Goal: Task Accomplishment & Management: Complete application form

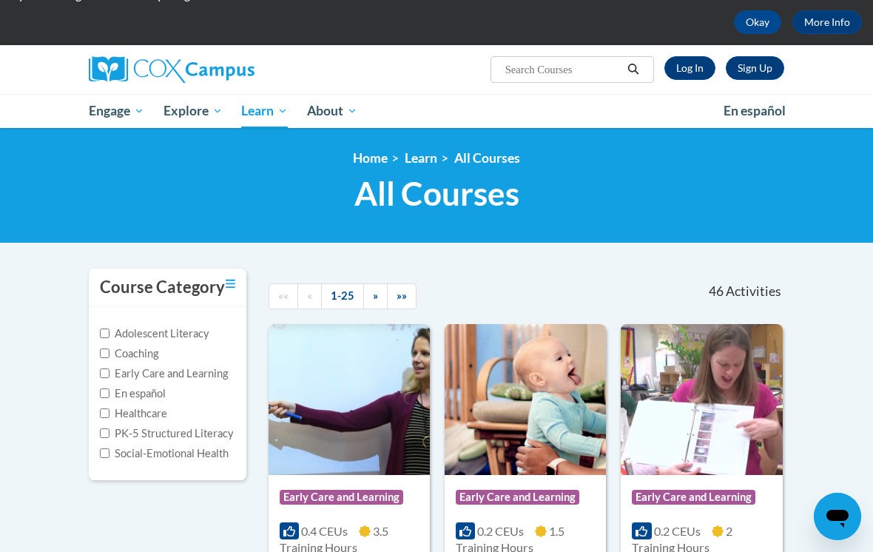
scroll to position [66, 0]
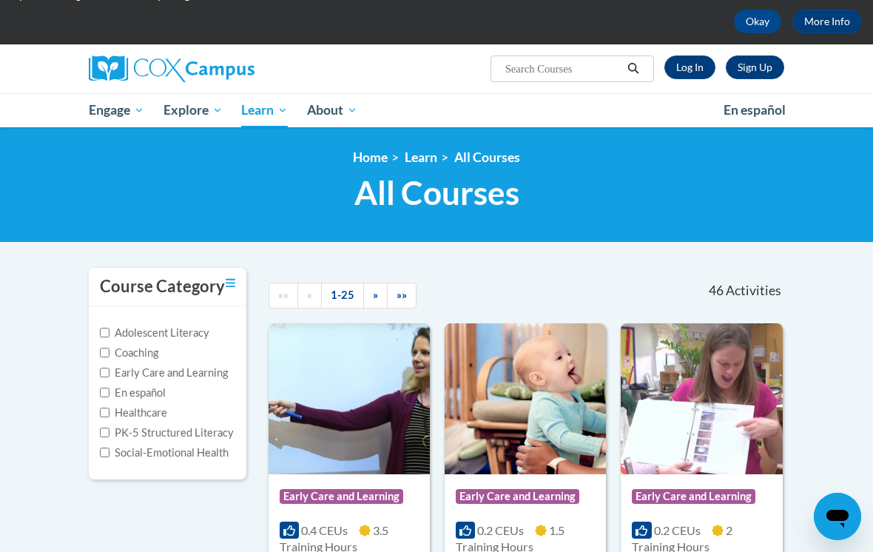
click at [754, 65] on link "Sign Up" at bounding box center [755, 68] width 58 height 24
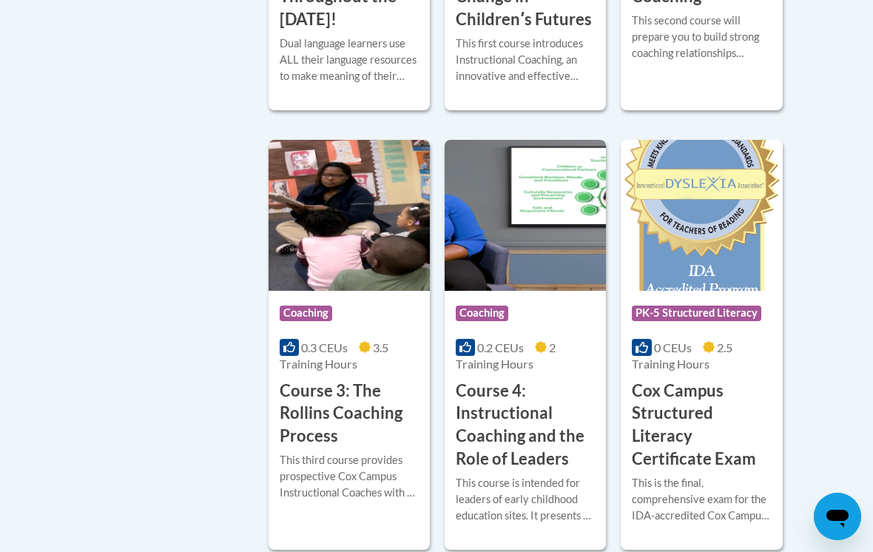
scroll to position [1197, 0]
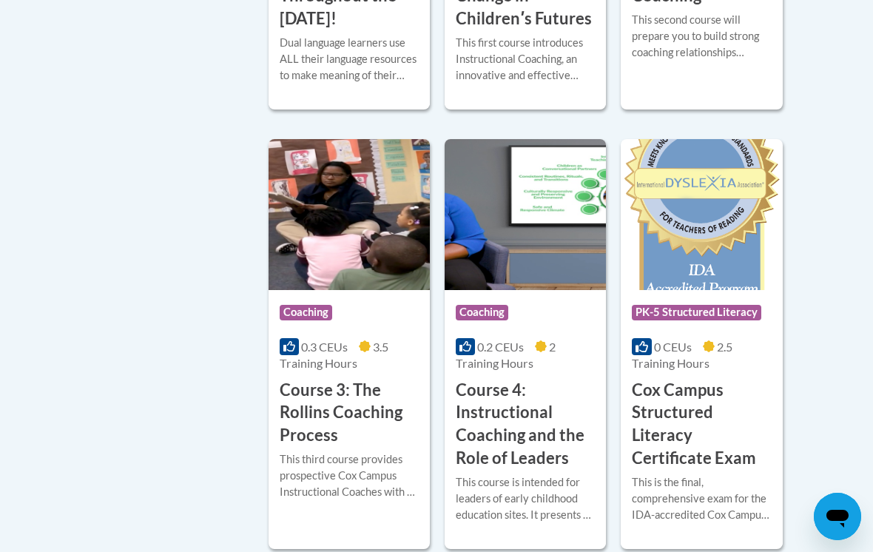
click at [338, 409] on h3 "Course 3: The Rollins Coaching Process" at bounding box center [349, 413] width 139 height 68
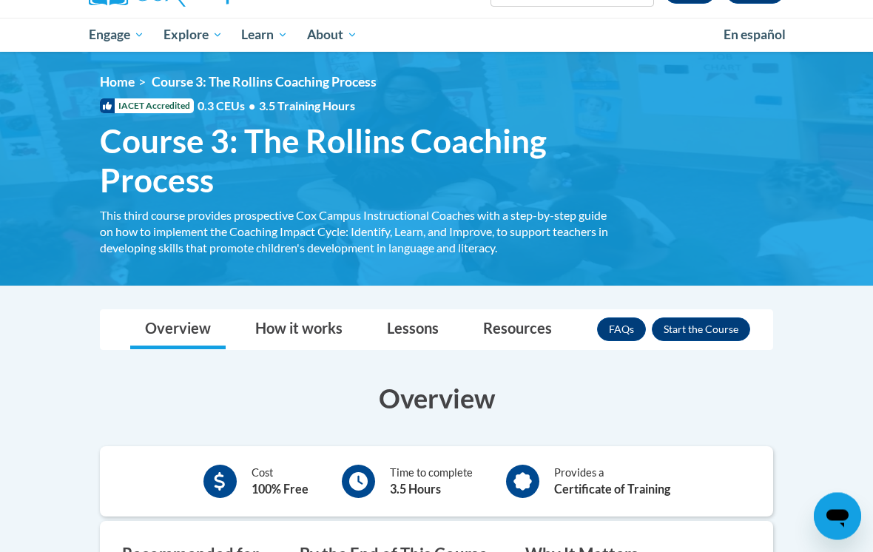
scroll to position [150, 0]
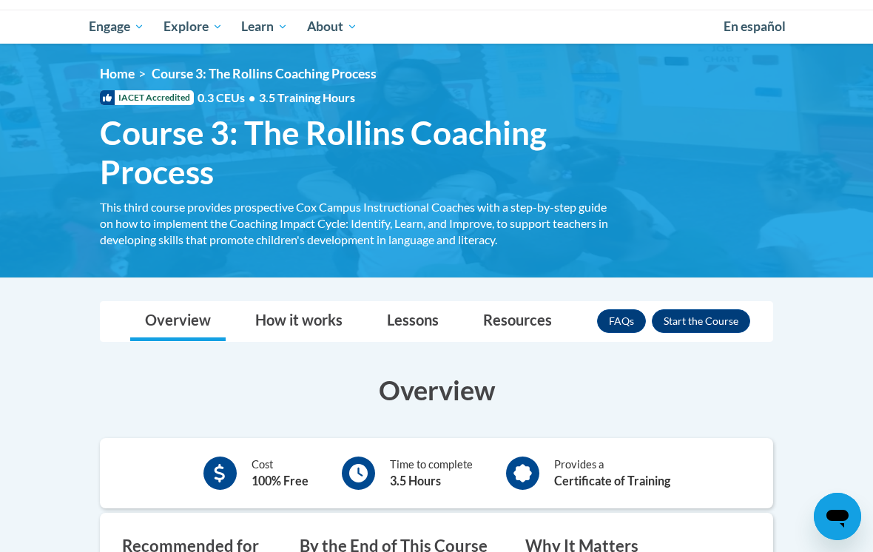
click at [709, 311] on button "Enroll" at bounding box center [701, 321] width 98 height 24
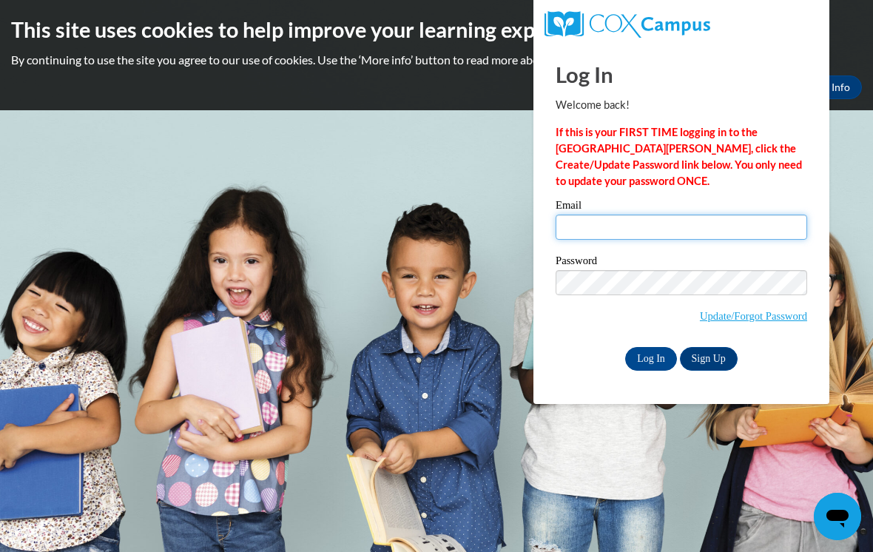
click at [597, 220] on input "Email" at bounding box center [682, 227] width 252 height 25
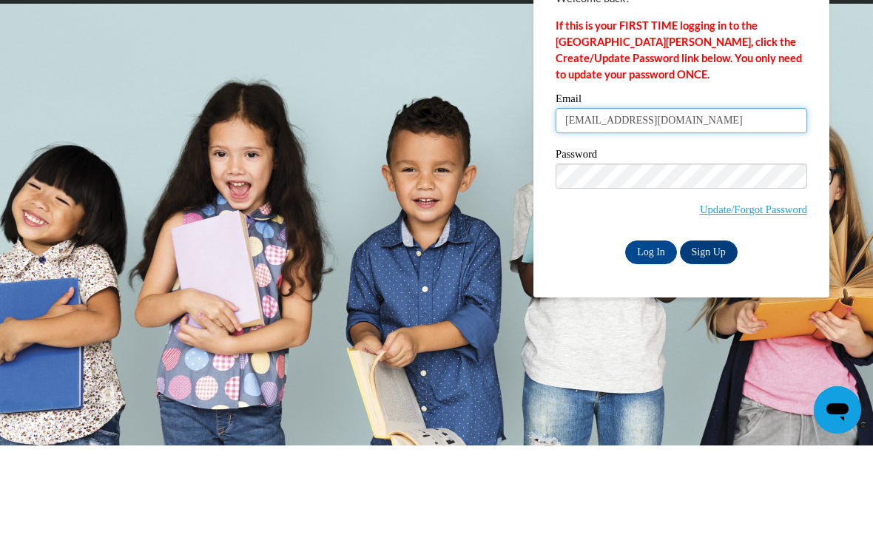
type input "[EMAIL_ADDRESS][DOMAIN_NAME]"
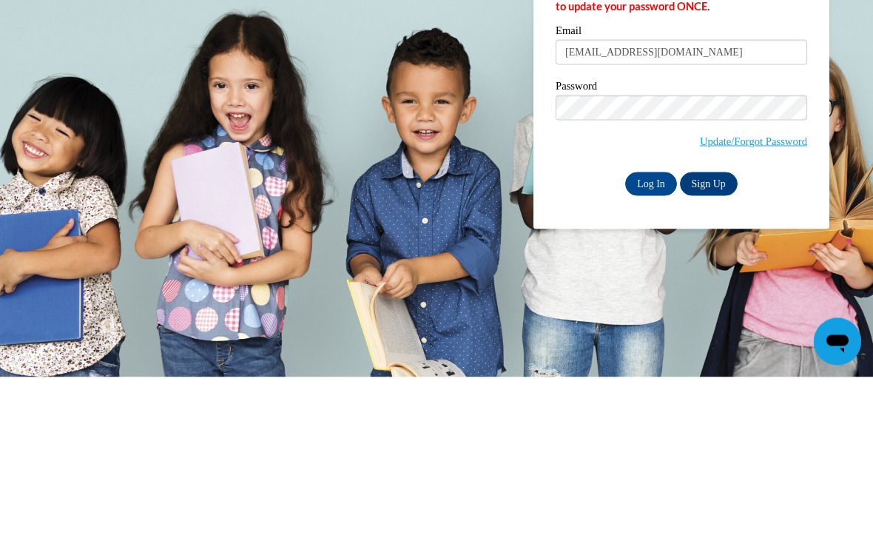
click at [716, 347] on link "Sign Up" at bounding box center [709, 359] width 58 height 24
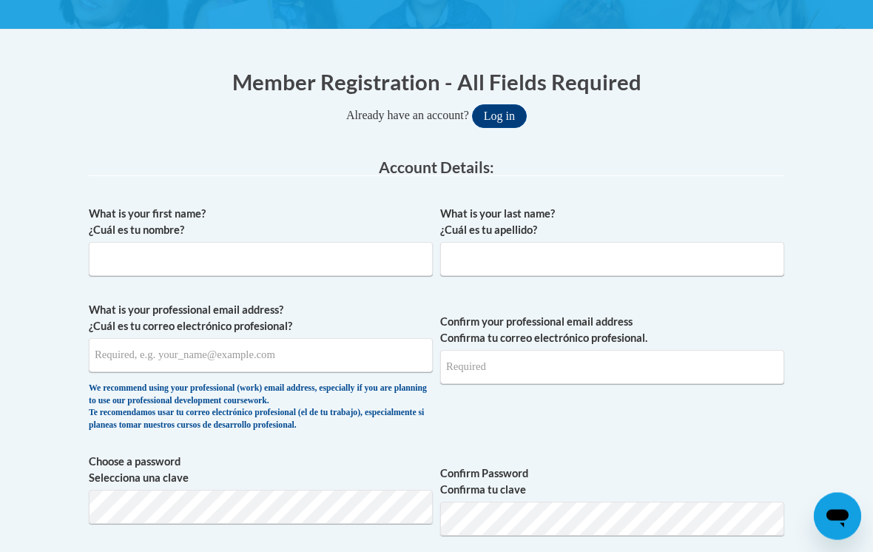
scroll to position [268, 0]
click at [119, 255] on input "What is your first name? ¿Cuál es tu nombre?" at bounding box center [261, 259] width 344 height 34
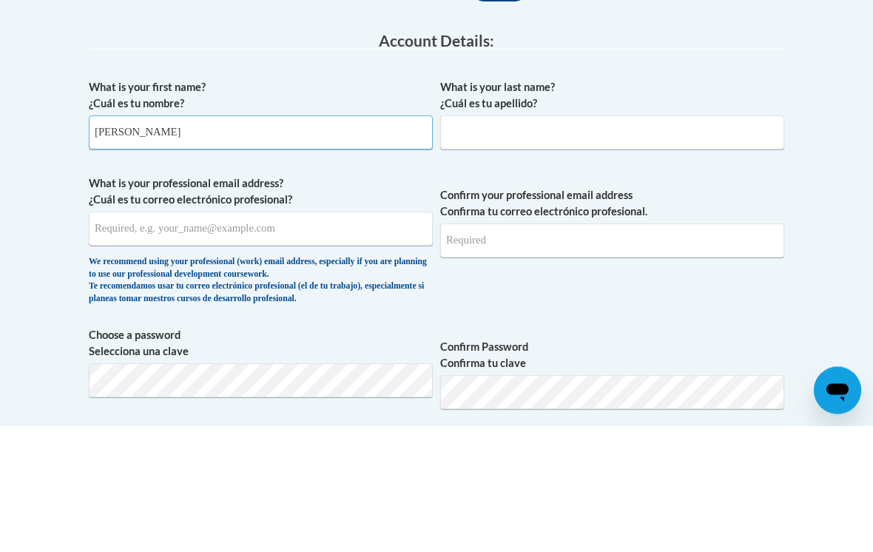
type input "Barbara"
click at [480, 206] on label "What is your last name? ¿Cuál es tu apellido?" at bounding box center [612, 222] width 344 height 33
click at [480, 242] on input "What is your last name? ¿Cuál es tu apellido?" at bounding box center [612, 259] width 344 height 34
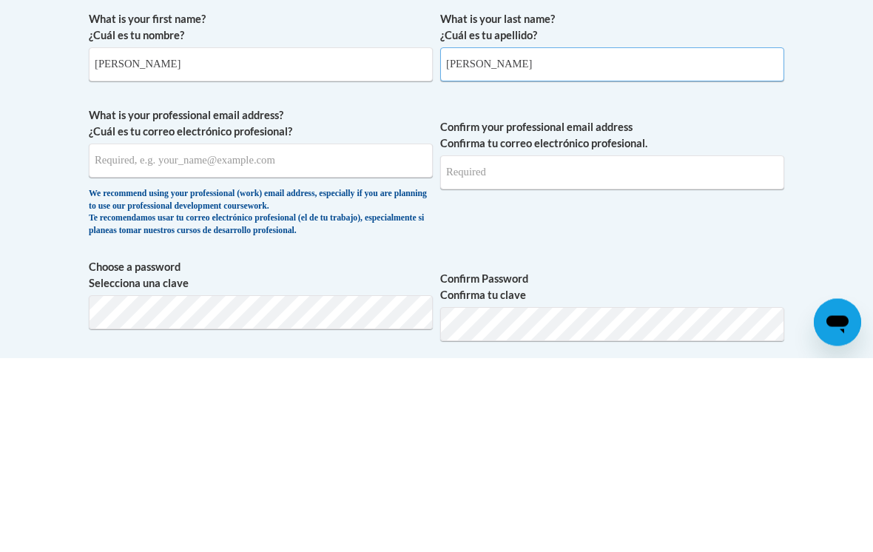
type input "Espinosa"
click at [110, 338] on input "What is your professional email address? ¿Cuál es tu correo electrónico profesi…" at bounding box center [261, 355] width 344 height 34
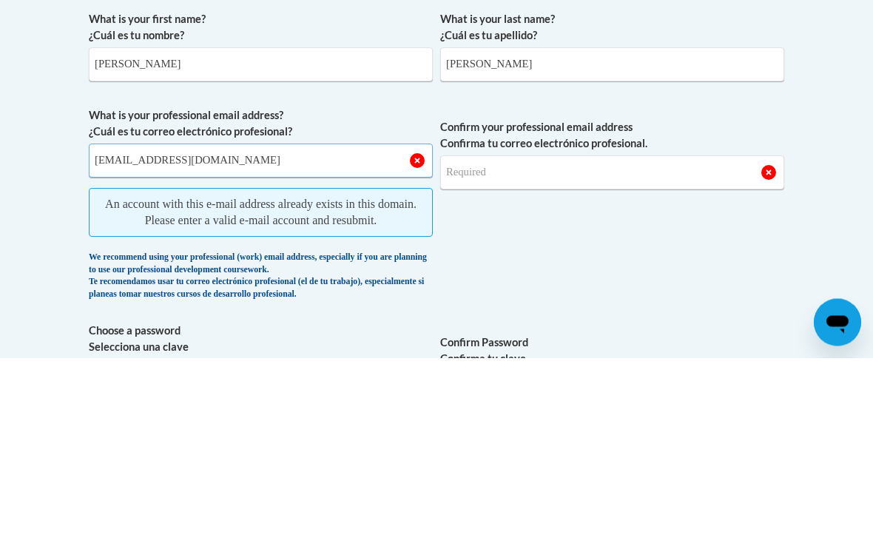
type input "barbaraespinosa07@gmail.com"
click at [485, 350] on input "Confirm your professional email address Confirma tu correo electrónico profesio…" at bounding box center [612, 367] width 344 height 34
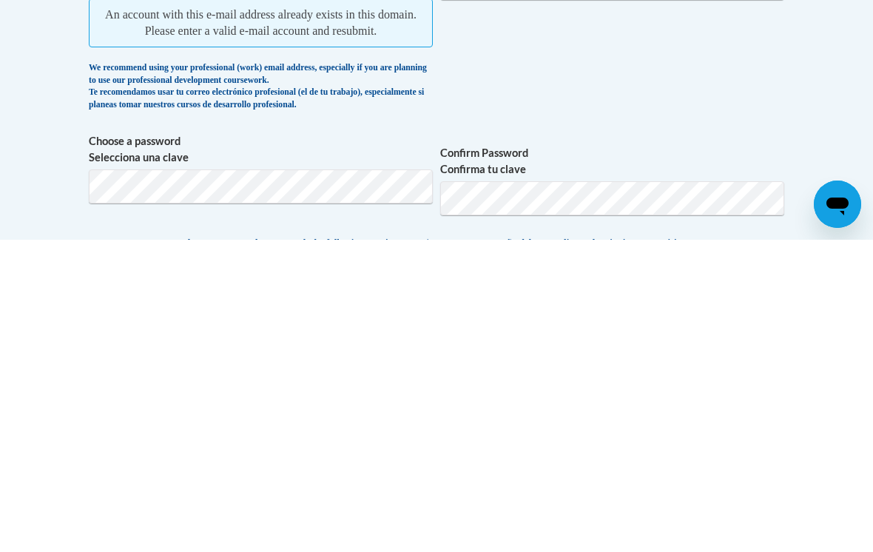
scroll to position [344, 0]
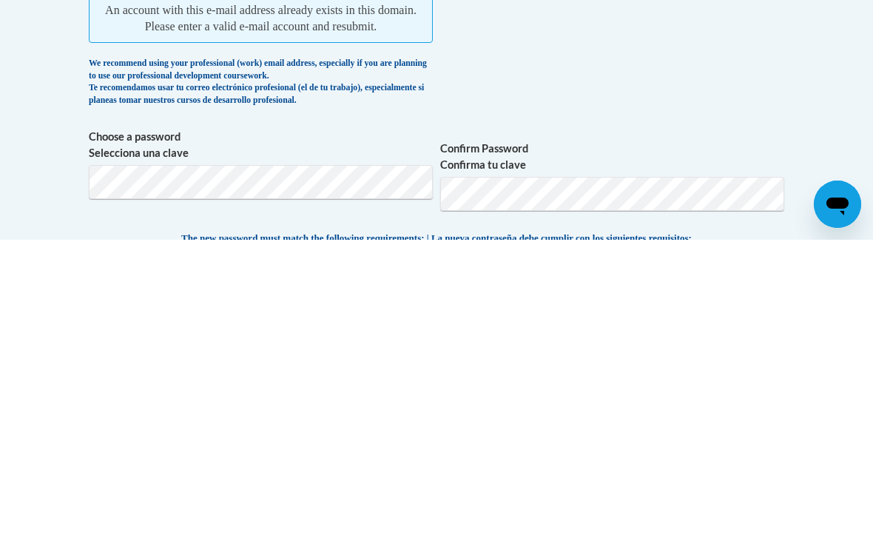
type input "barbaraespinosa07@gmail.com"
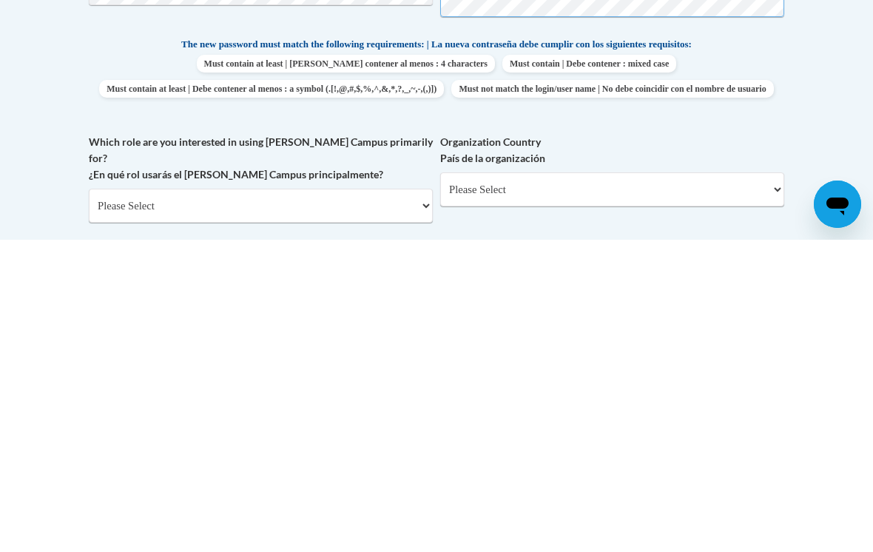
scroll to position [494, 0]
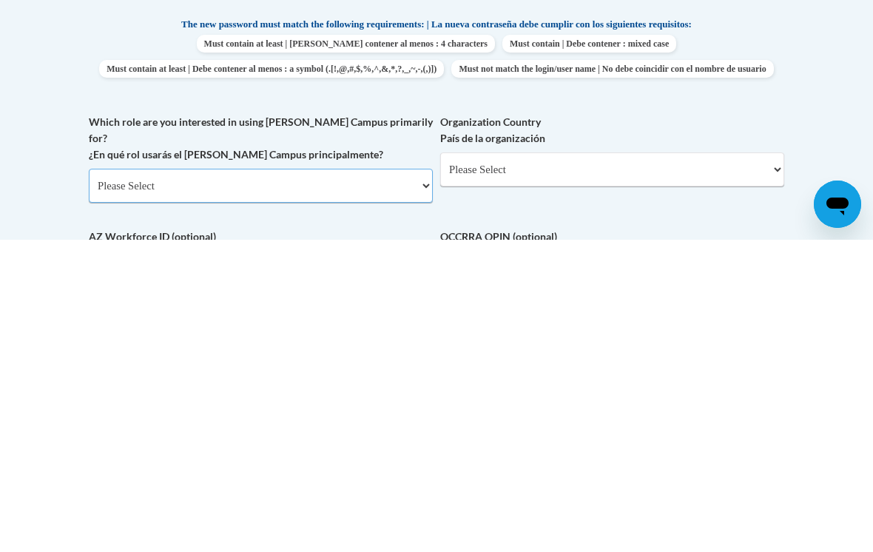
click at [118, 481] on select "Please Select College/University | Colegio/Universidad Community/Nonprofit Part…" at bounding box center [261, 498] width 344 height 34
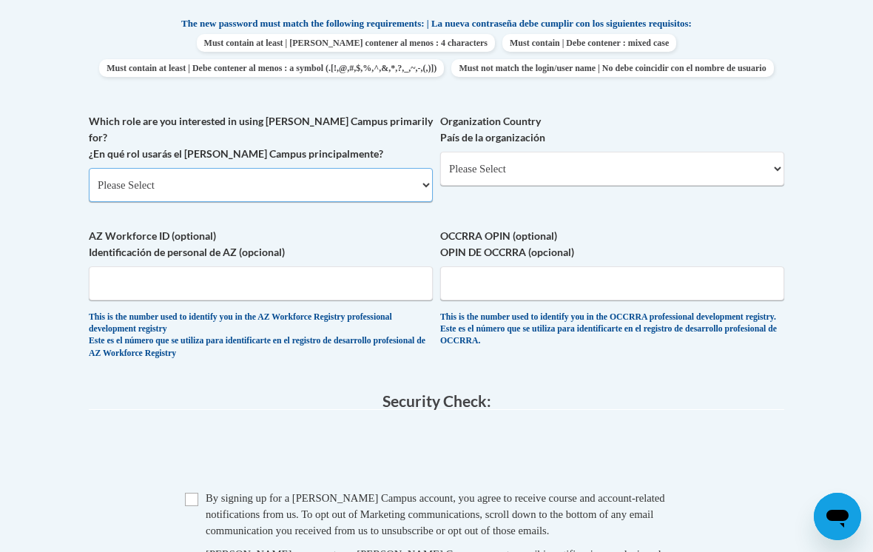
select select "fbf2d438-af2f-41f8-98f1-81c410e29de3"
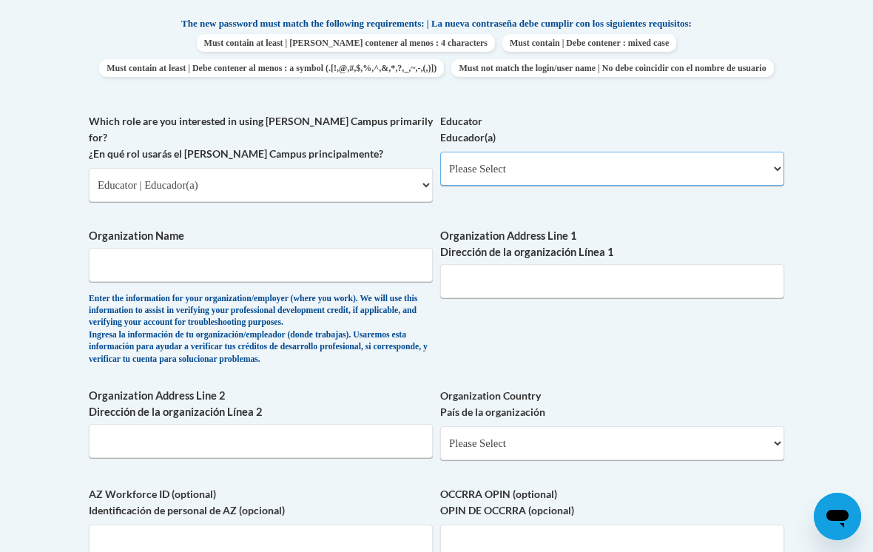
click at [546, 152] on select "Please Select Early Learning/Daycare Teacher/Family Home Care Provider | Maestr…" at bounding box center [612, 169] width 344 height 34
select select "5e2af403-4f2c-4e49-a02f-103e55d7b75b"
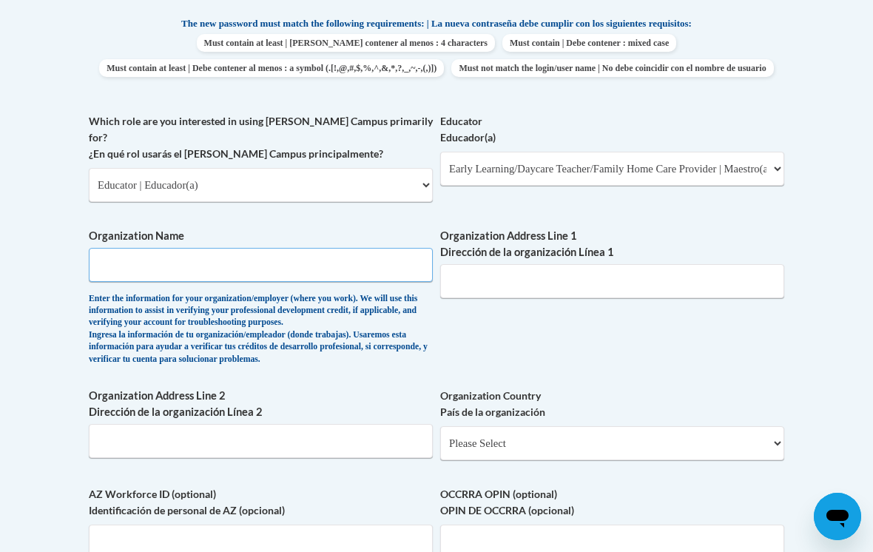
click at [121, 248] on input "Organization Name" at bounding box center [261, 265] width 344 height 34
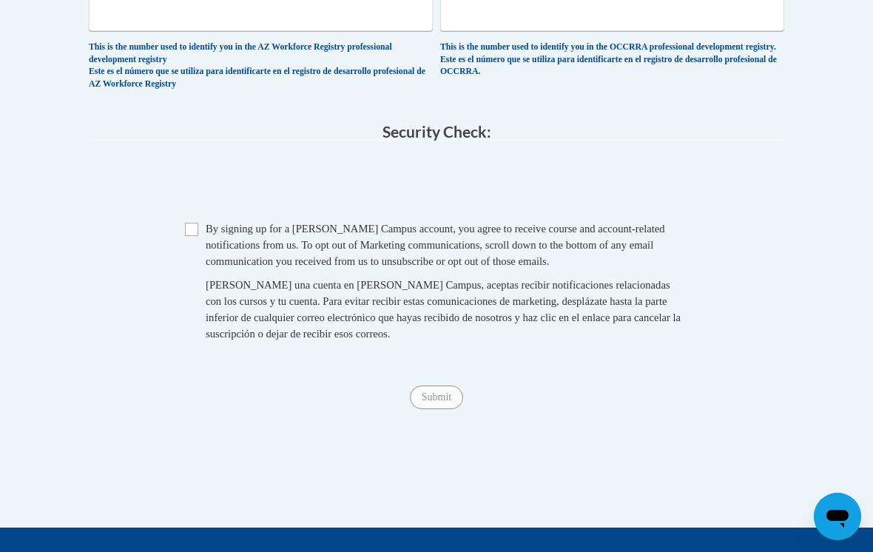
scroll to position [1333, 0]
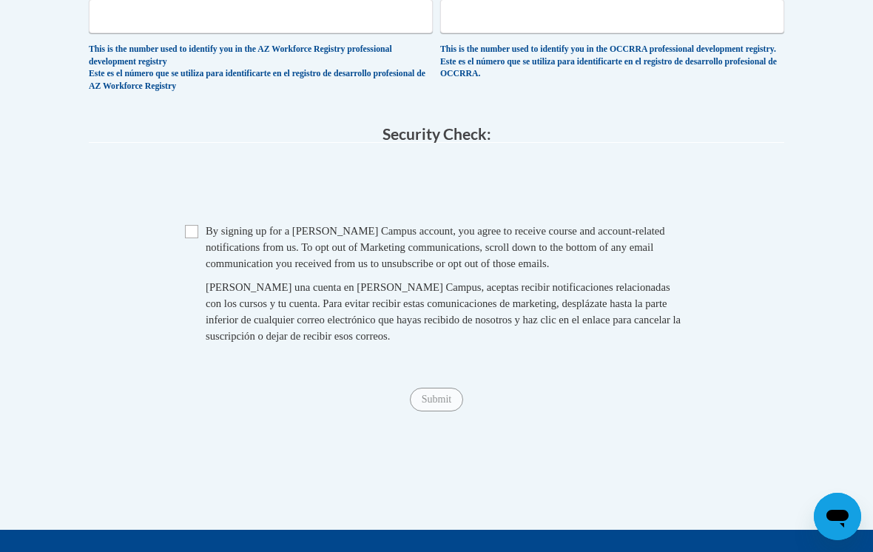
click at [190, 225] on input "Checkbox" at bounding box center [191, 231] width 13 height 13
checkbox input "true"
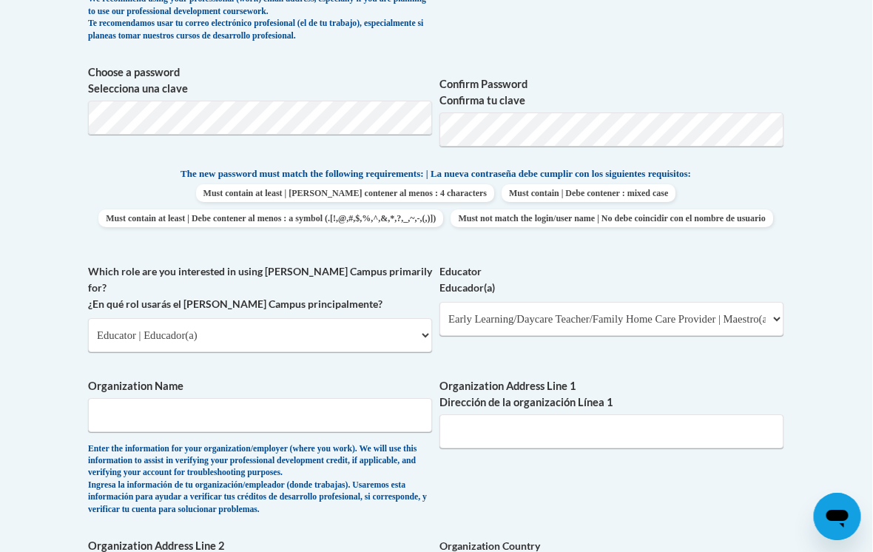
scroll to position [656, 4]
click at [704, 309] on select "Please Select Early Learning/Daycare Teacher/Family Home Care Provider | Maestr…" at bounding box center [612, 320] width 344 height 34
click at [107, 398] on input "Organization Name" at bounding box center [261, 415] width 344 height 34
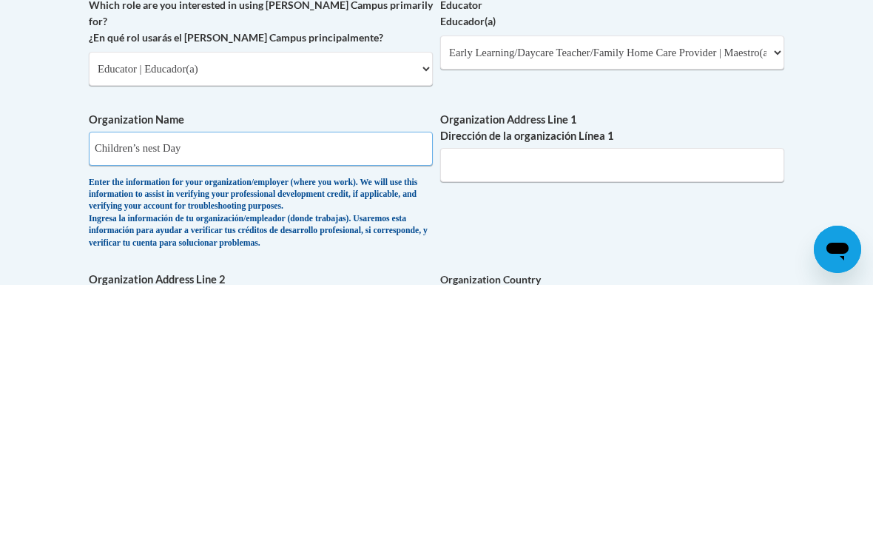
click at [152, 399] on input "Children’s nest Day" at bounding box center [261, 416] width 344 height 34
click at [212, 399] on input "Children’s Nest Day" at bounding box center [261, 416] width 344 height 34
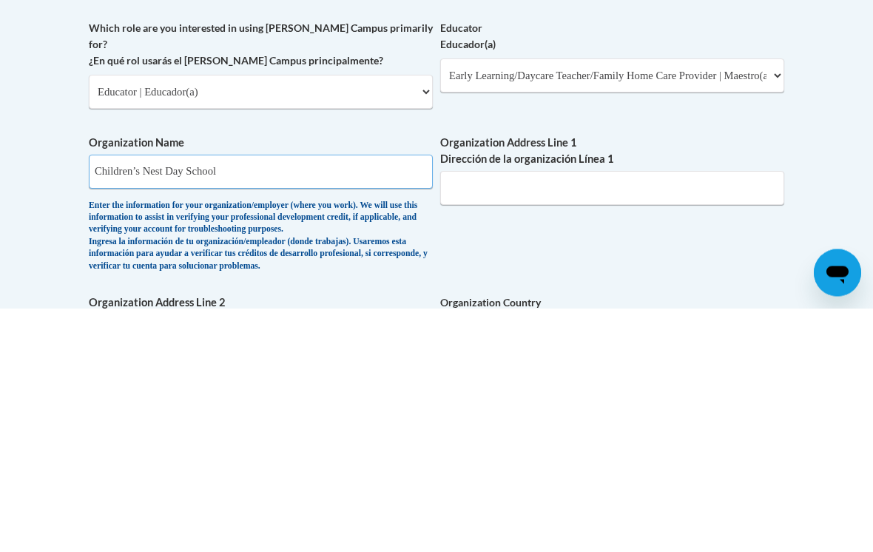
type input "Children’s Nest Day School"
click at [474, 415] on input "Organization Address Line 1 Dirección de la organización Línea 1" at bounding box center [612, 432] width 344 height 34
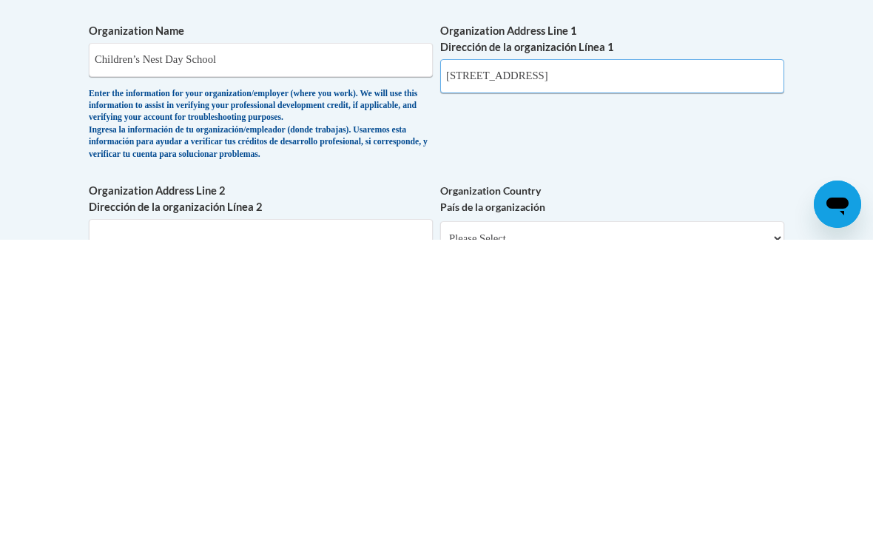
scroll to position [719, 0]
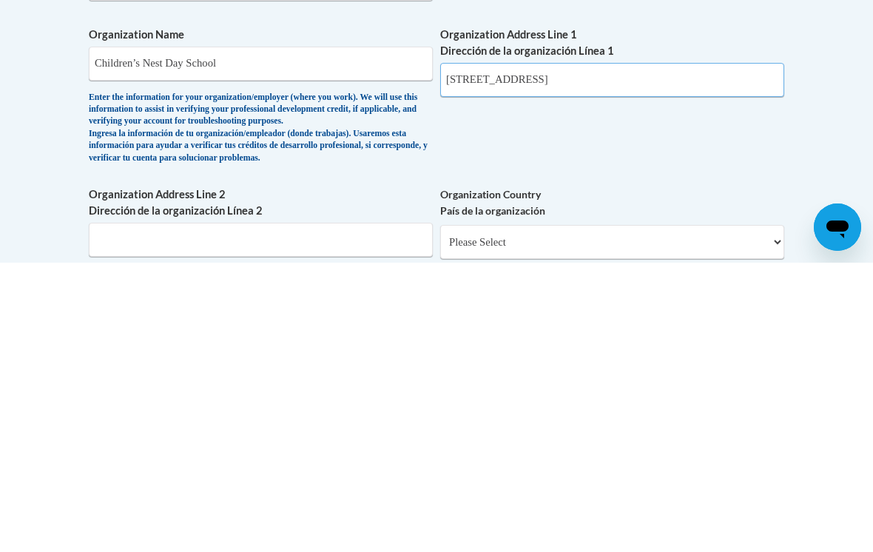
type input "15713 Mapledale Blvd 33624"
click at [161, 512] on input "Organization Address Line 2 Dirección de la organización Línea 2" at bounding box center [261, 529] width 344 height 34
type input "15713 Mapledale Blvd 33624"
click at [494, 514] on select "Please Select United States | Estados Unidos Outside of the United States | Fue…" at bounding box center [612, 531] width 344 height 34
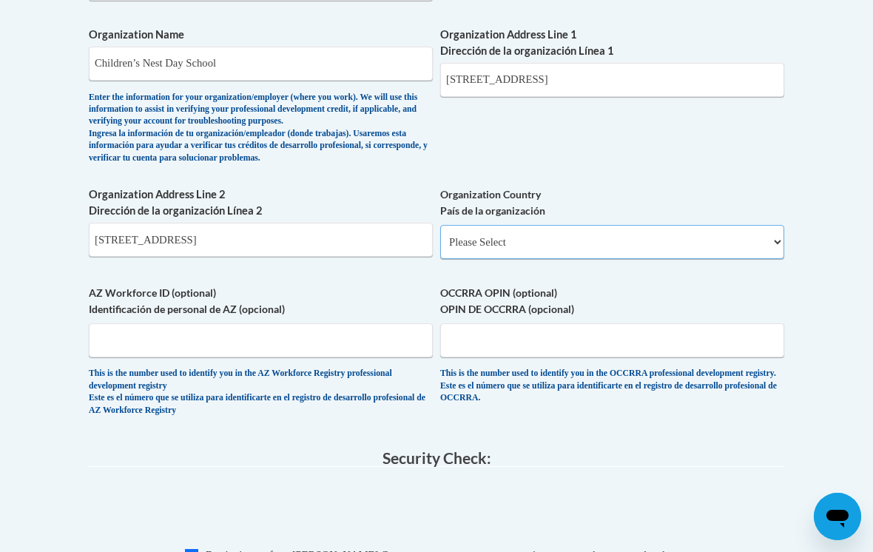
select select "ad49bcad-a171-4b2e-b99c-48b446064914"
select select
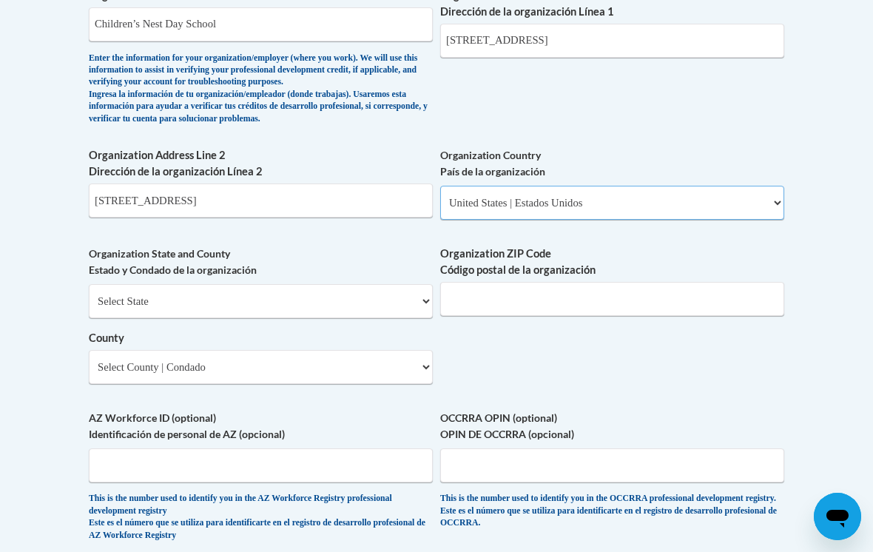
scroll to position [1053, 0]
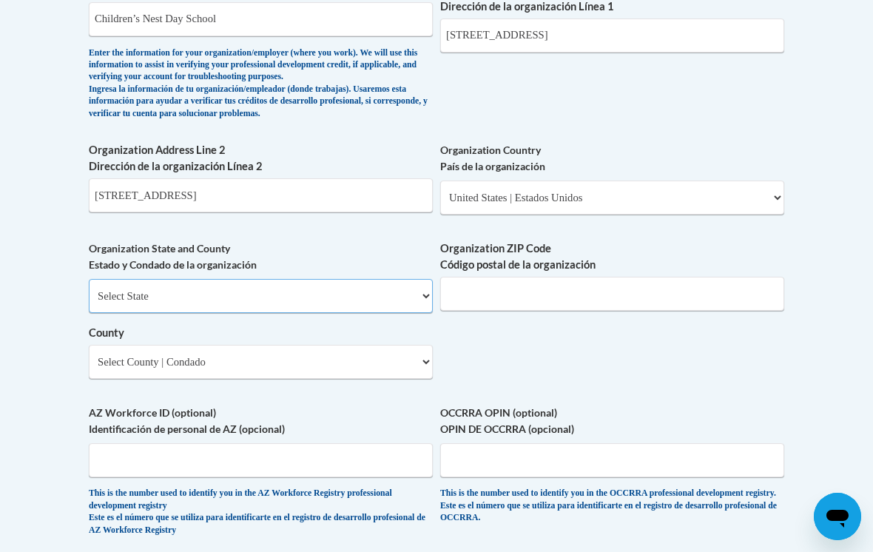
click at [154, 279] on select "Select State Alabama Alaska Arizona Arkansas California Colorado Connecticut De…" at bounding box center [261, 296] width 344 height 34
select select "[US_STATE]"
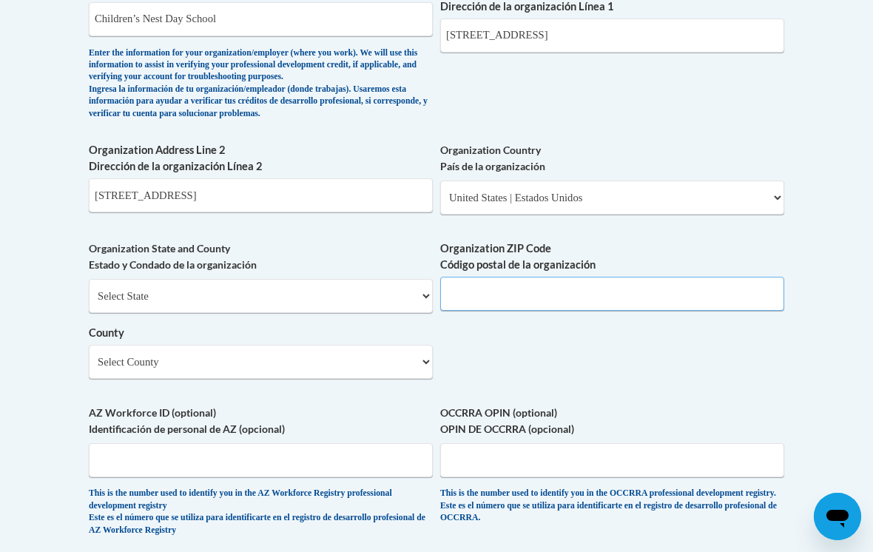
click at [485, 277] on input "Organization ZIP Code Código postal de la organización" at bounding box center [612, 294] width 344 height 34
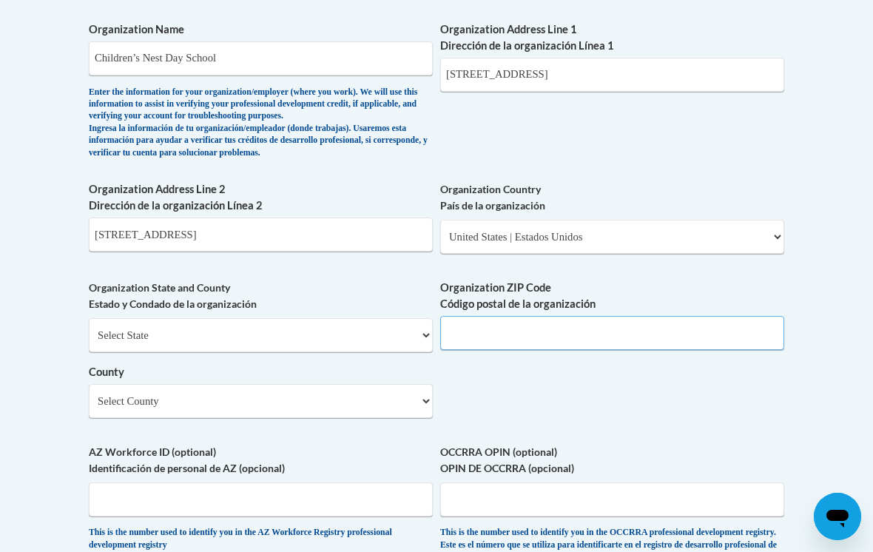
scroll to position [1012, 0]
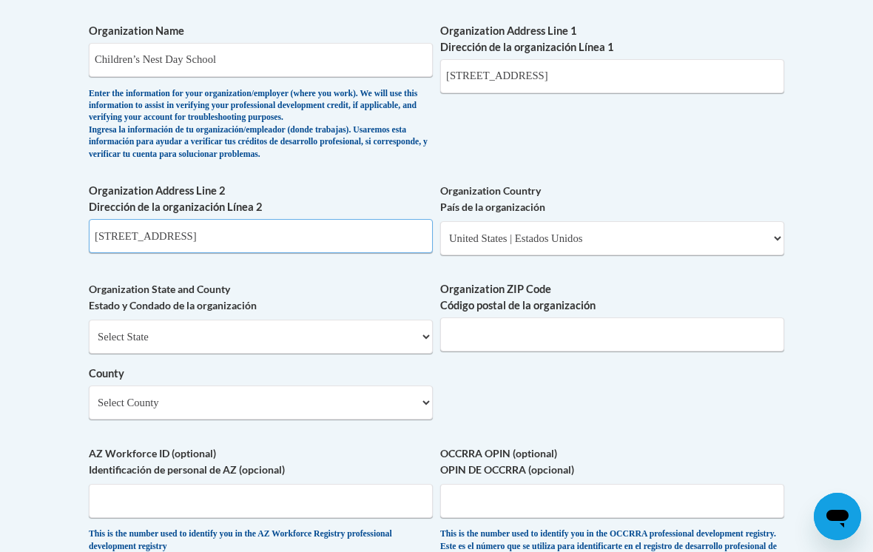
click at [235, 219] on input "15713 Mapledale Blvd 33624" at bounding box center [261, 236] width 344 height 34
type input "15713 Mapledale Blvd"
click at [583, 59] on input "15713 Mapledale Blvd 33624" at bounding box center [612, 76] width 344 height 34
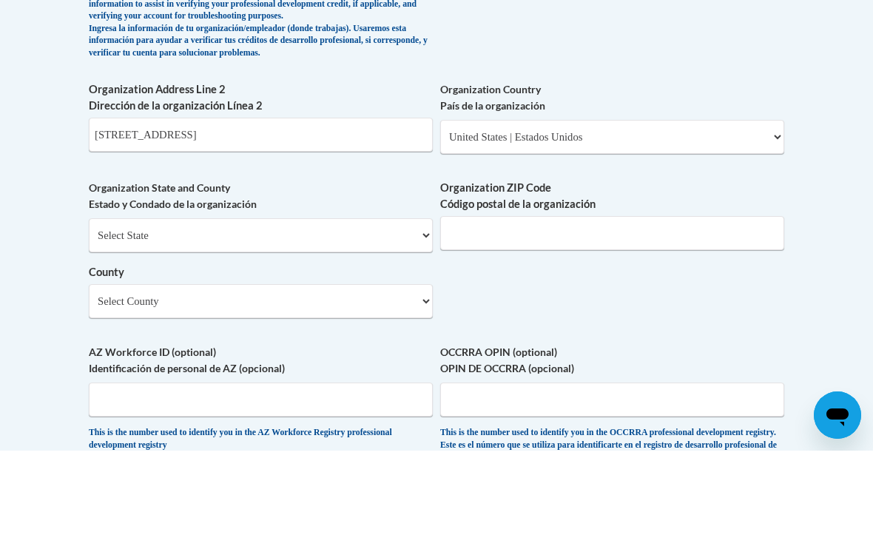
type input "15713 Mapledale Blvd"
click at [474, 318] on input "Organization ZIP Code Código postal de la organización" at bounding box center [612, 335] width 344 height 34
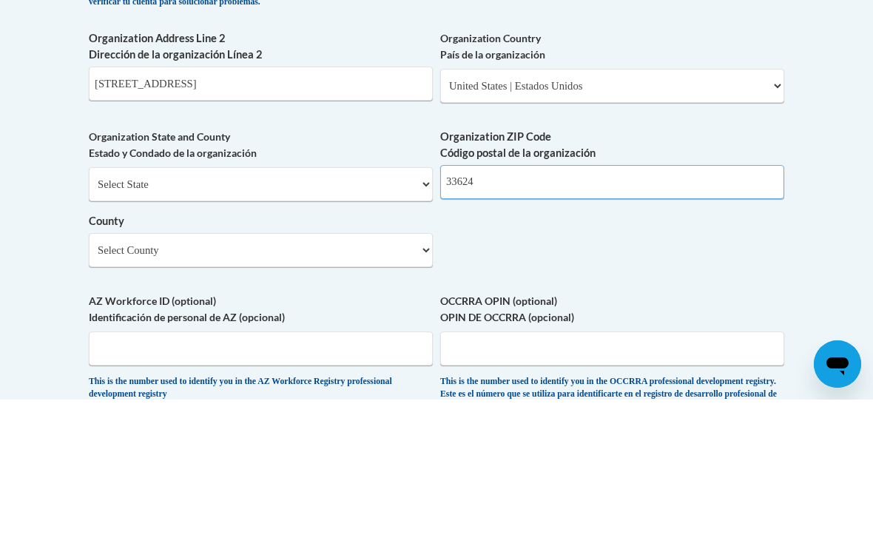
type input "33624"
click at [177, 386] on select "Select County Alachua Baker Bay Bradford Brevard Broward Calhoun Charlotte Citr…" at bounding box center [261, 403] width 344 height 34
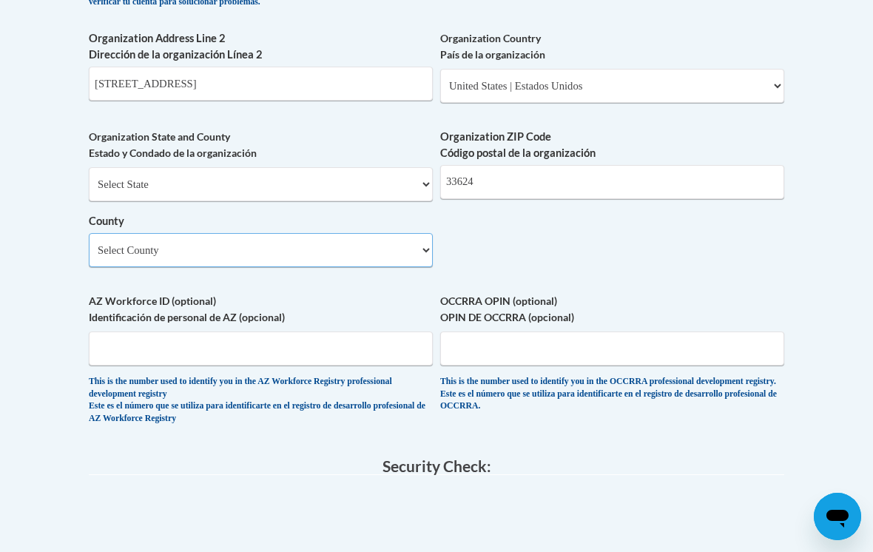
select select "Hillsborough"
click at [150, 332] on input "AZ Workforce ID (optional) Identificación de personal de AZ (opcional)" at bounding box center [261, 349] width 344 height 34
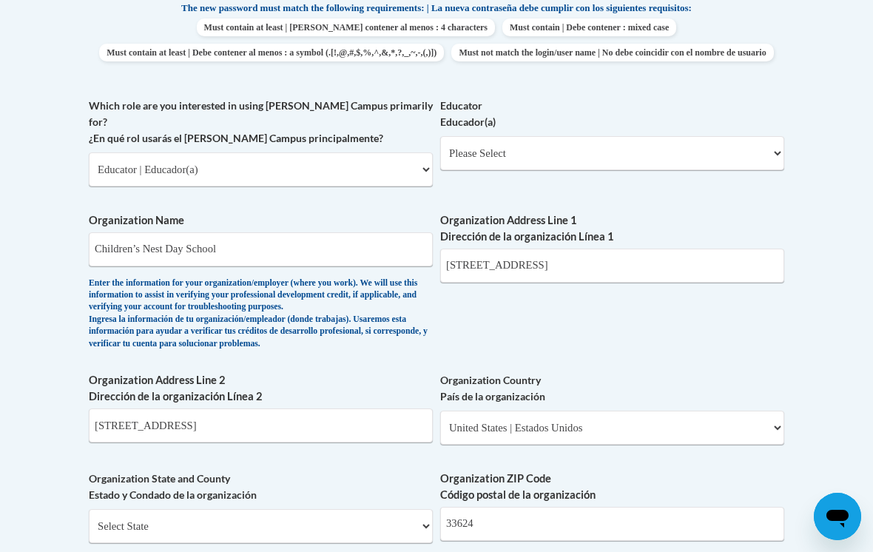
scroll to position [785, 0]
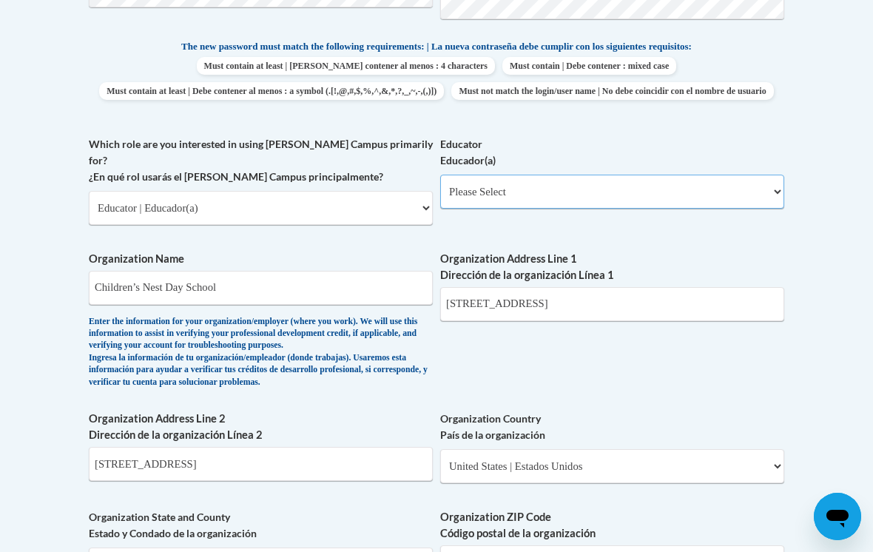
click at [540, 181] on select "Please Select Early Learning/Daycare Teacher/Family Home Care Provider | Maestr…" at bounding box center [612, 192] width 344 height 34
select select "5e2af403-4f2c-4e49-a02f-103e55d7b75b"
select select "null"
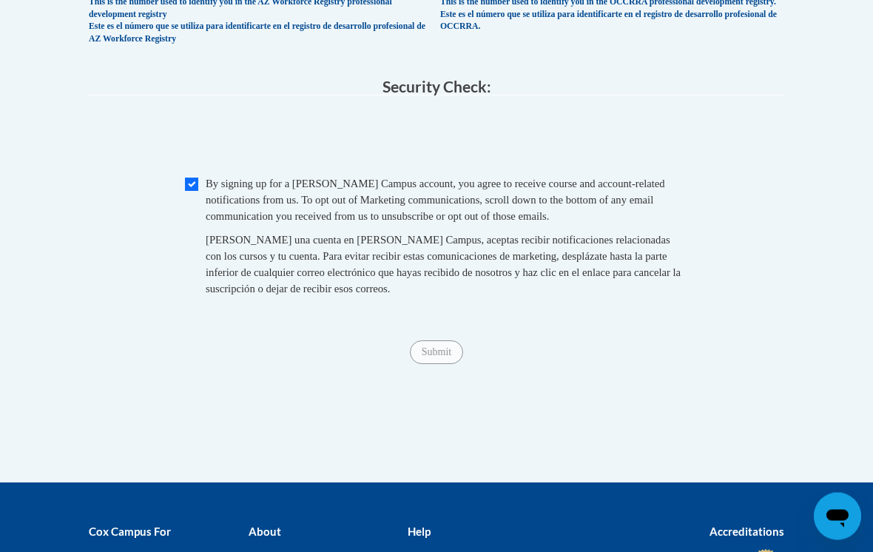
scroll to position [1545, 0]
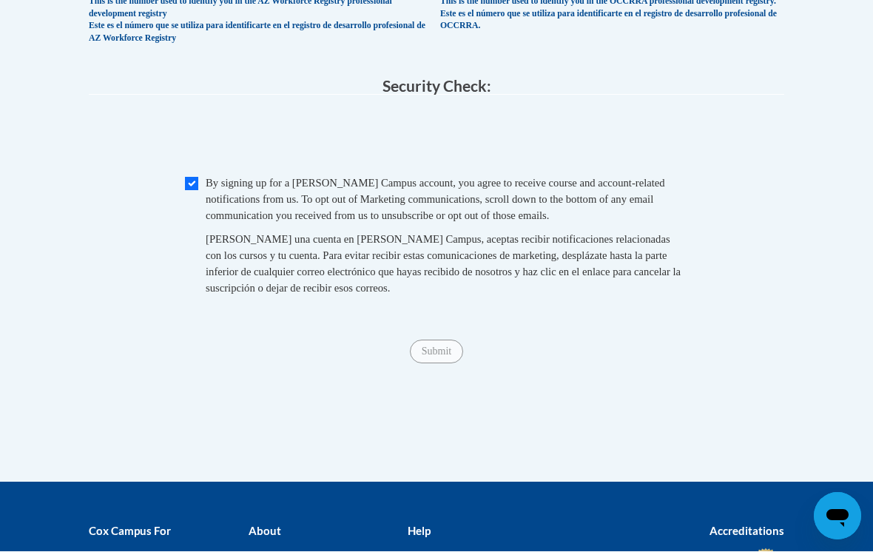
click at [440, 345] on span "Submit" at bounding box center [436, 351] width 53 height 12
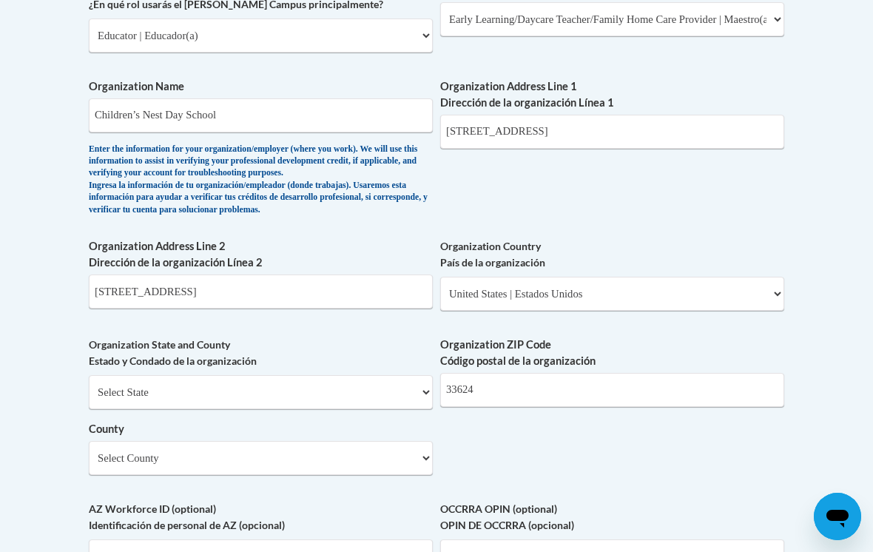
scroll to position [974, 0]
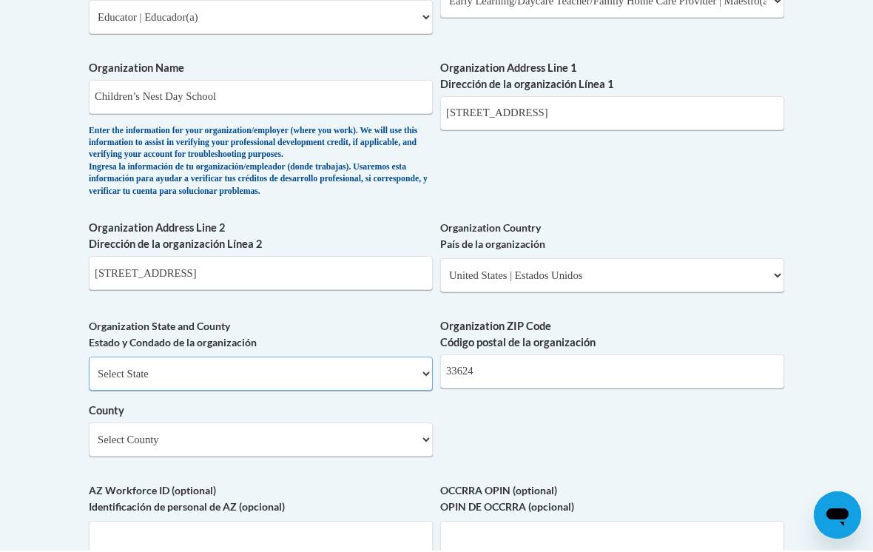
click at [152, 358] on select "Select State Alabama Alaska Arizona Arkansas California Colorado Connecticut De…" at bounding box center [261, 375] width 344 height 34
select select "[US_STATE]"
click at [181, 423] on select "Select County Alachua Baker Bay Bradford Brevard Broward Calhoun Charlotte Citr…" at bounding box center [261, 440] width 344 height 34
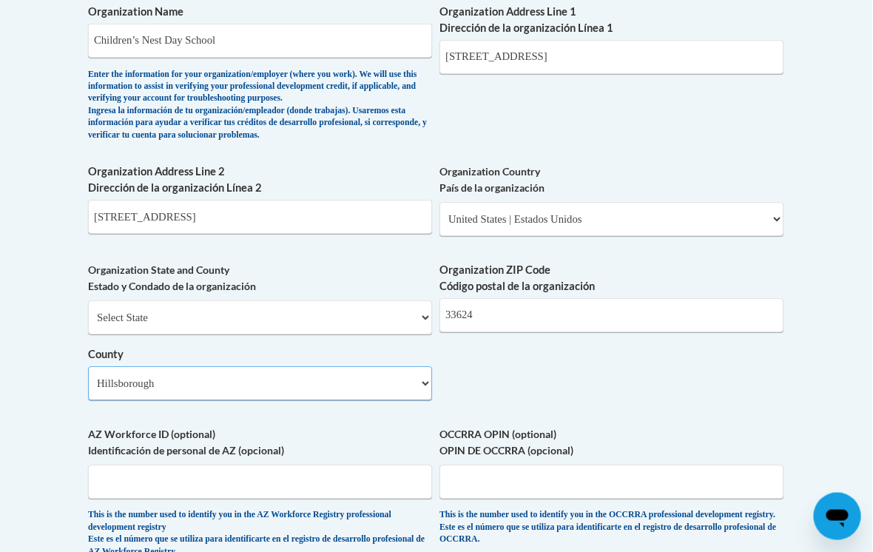
scroll to position [1031, 4]
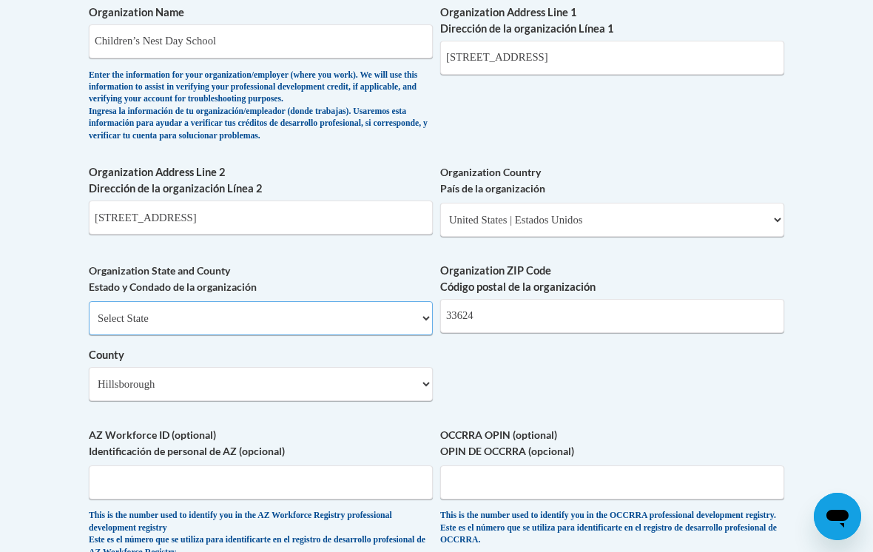
click at [147, 301] on select "Select State Alabama Alaska Arizona Arkansas California Colorado Connecticut De…" at bounding box center [261, 318] width 344 height 34
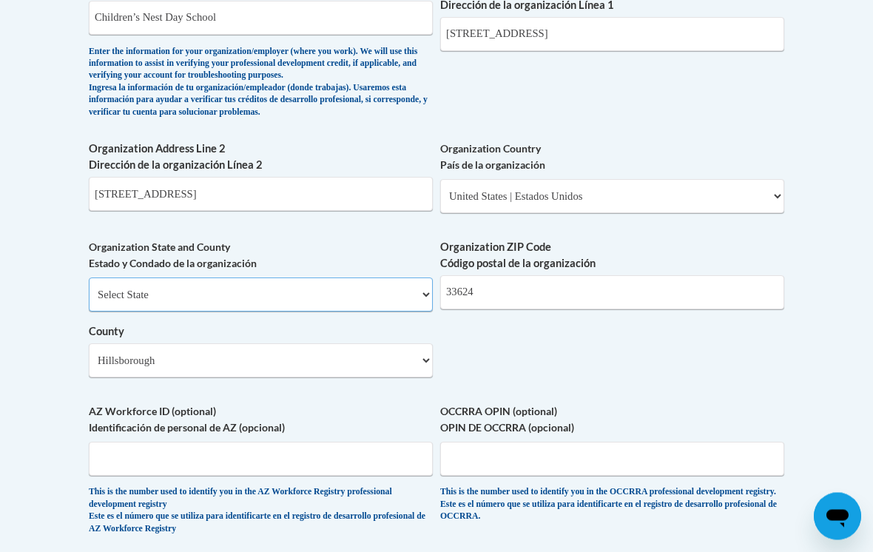
scroll to position [1055, 0]
click at [150, 278] on select "Select State Alabama Alaska Arizona Arkansas California Colorado Connecticut De…" at bounding box center [261, 295] width 344 height 34
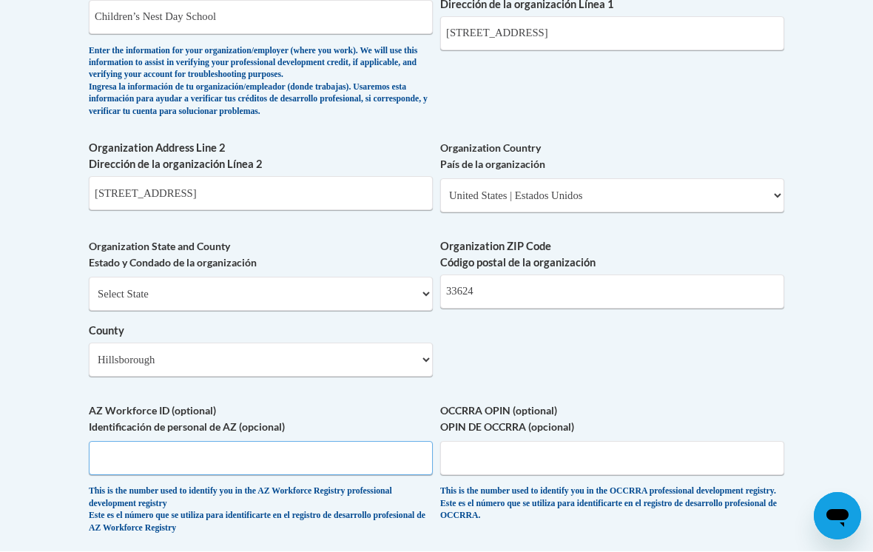
click at [127, 442] on input "AZ Workforce ID (optional) Identificación de personal de AZ (opcional)" at bounding box center [261, 459] width 344 height 34
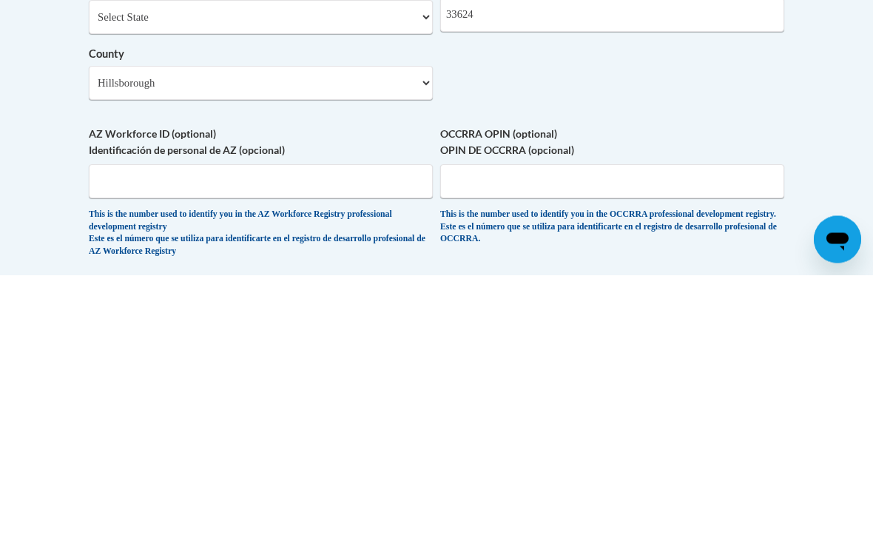
click at [796, 61] on body "This site uses cookies to help improve your learning experience. By continuing …" at bounding box center [436, 89] width 873 height 2289
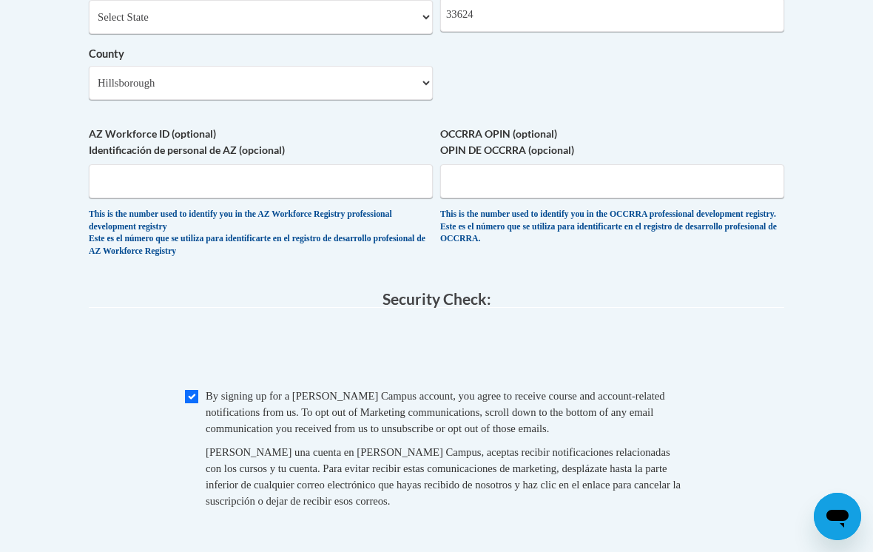
click at [196, 390] on input "Checkbox" at bounding box center [191, 396] width 13 height 13
click at [184, 388] on div "Checkbox By signing up for a Cox Campus account, you agree to receive course an…" at bounding box center [437, 456] width 696 height 136
click at [191, 388] on span "Checkbox By signing up for a Cox Campus account, you agree to receive course an…" at bounding box center [436, 456] width 503 height 136
click at [195, 390] on input "Checkbox" at bounding box center [191, 396] width 13 height 13
checkbox input "true"
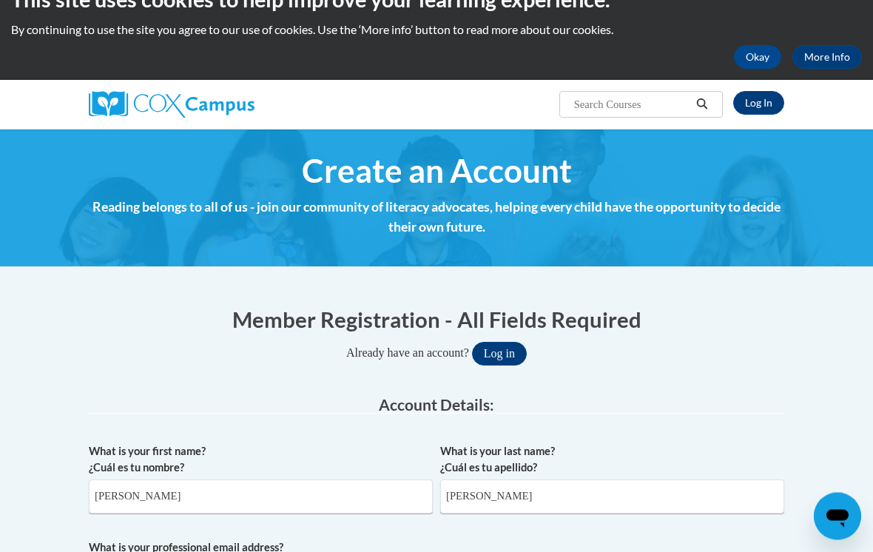
scroll to position [0, 0]
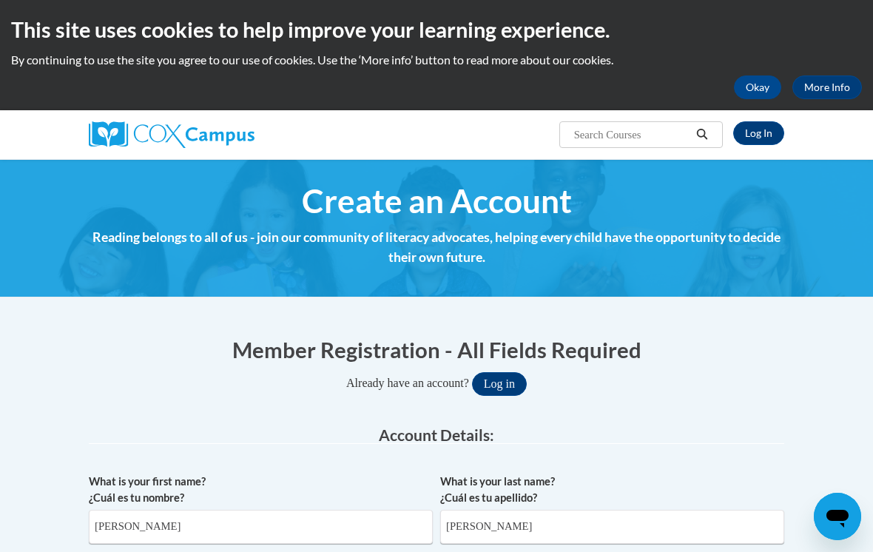
click at [756, 127] on link "Log In" at bounding box center [758, 133] width 51 height 24
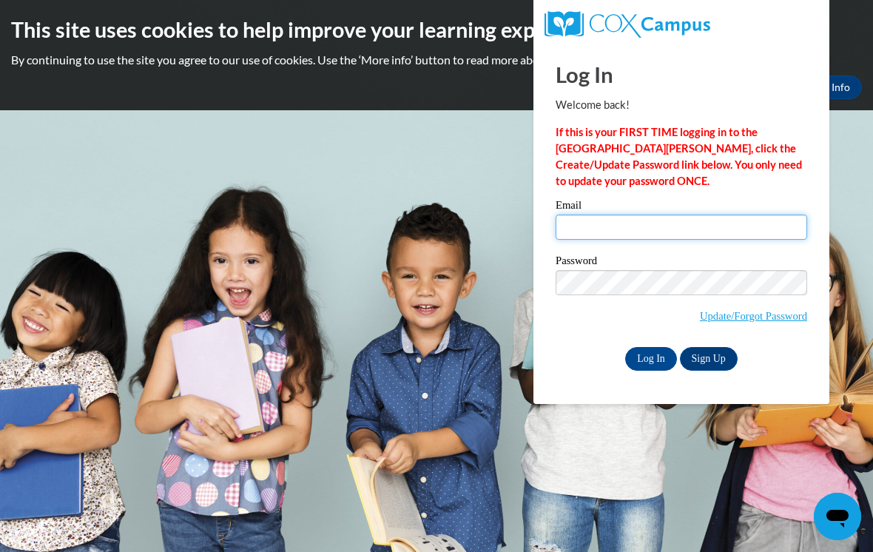
click at [577, 221] on input "Email" at bounding box center [682, 227] width 252 height 25
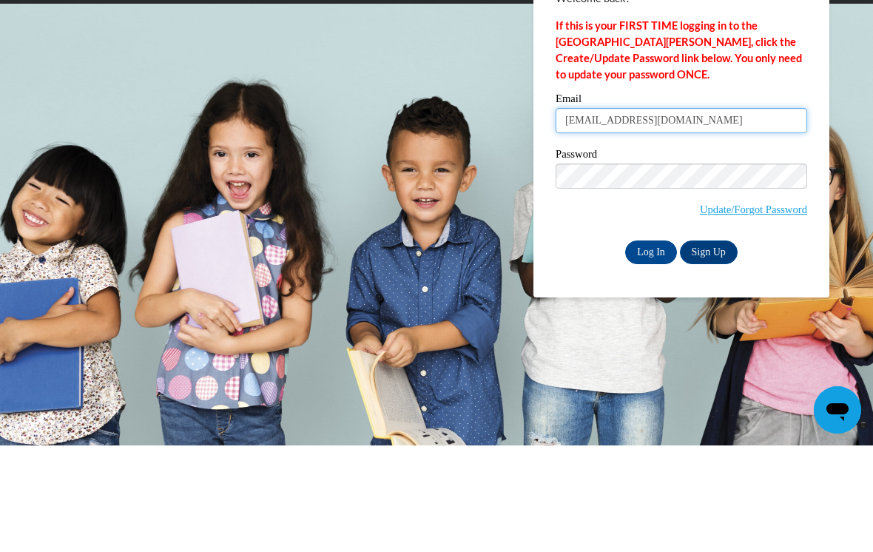
type input "barbaraespinosa07@gmail.com"
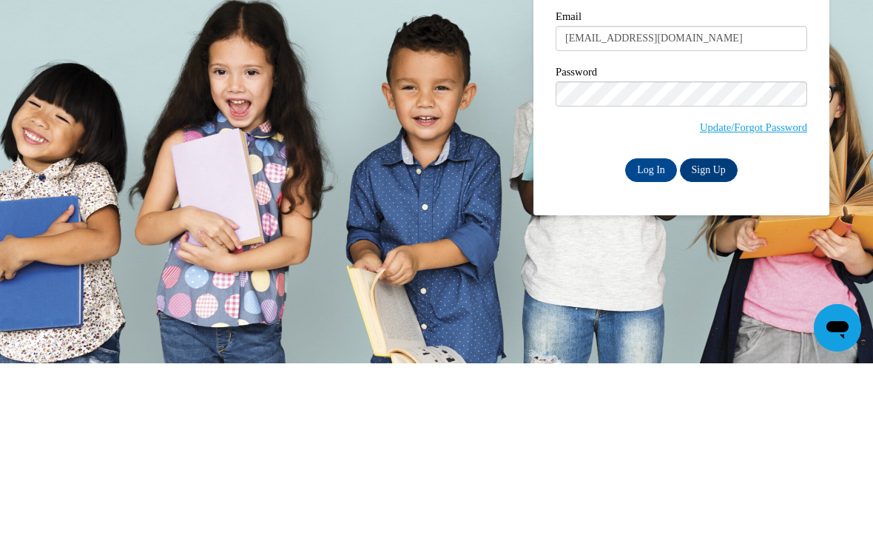
click at [710, 347] on link "Sign Up" at bounding box center [709, 359] width 58 height 24
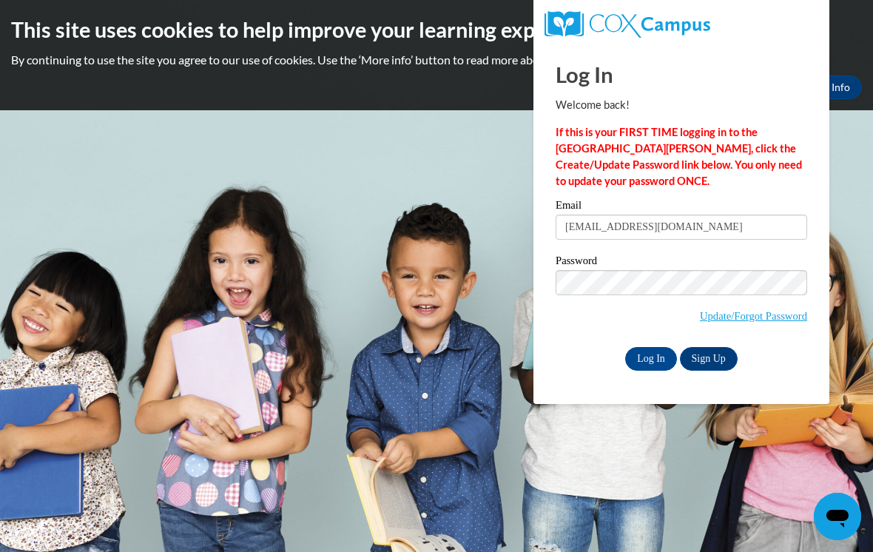
click at [594, 266] on label "Password" at bounding box center [682, 262] width 252 height 15
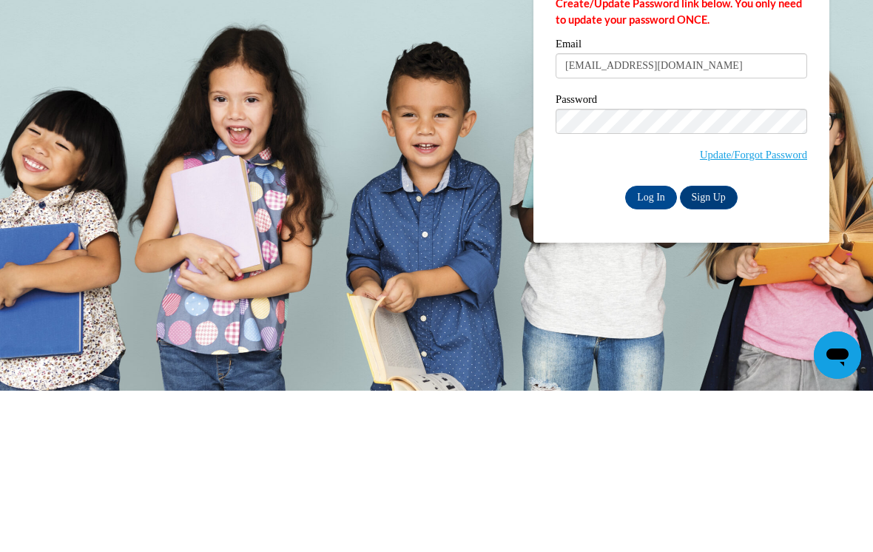
click at [710, 347] on link "Sign Up" at bounding box center [709, 359] width 58 height 24
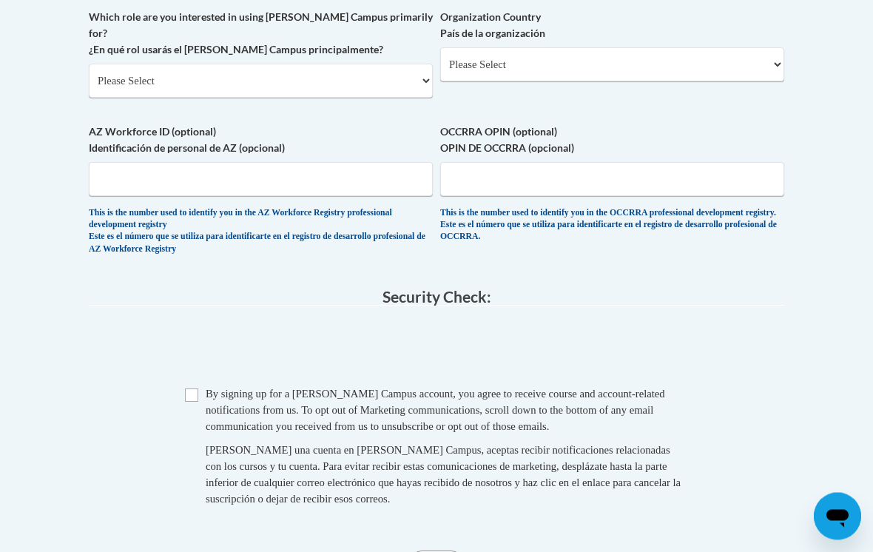
scroll to position [912, 0]
click at [195, 389] on input "Checkbox" at bounding box center [191, 395] width 13 height 13
checkbox input "true"
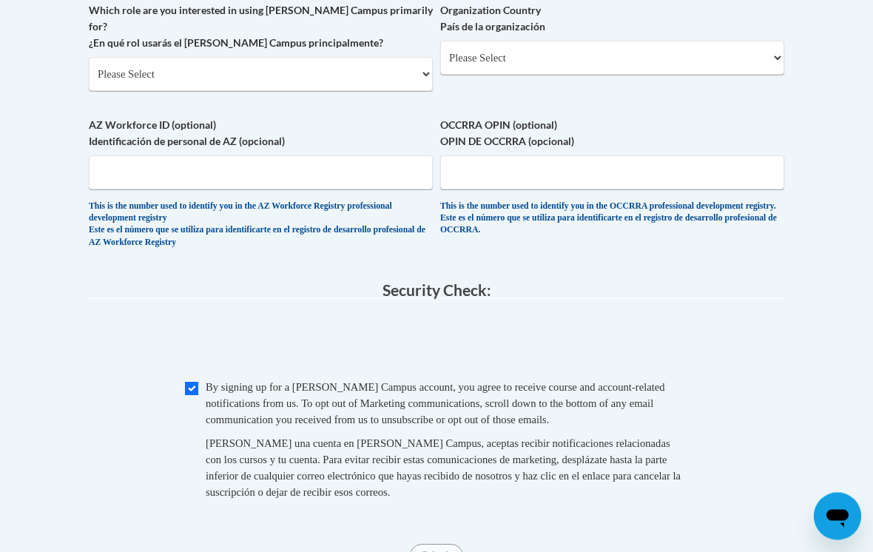
scroll to position [926, 0]
